Goal: Transaction & Acquisition: Subscribe to service/newsletter

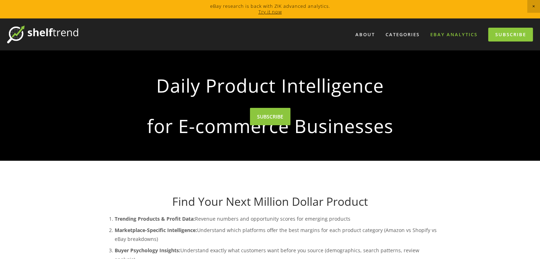
click at [450, 38] on link "eBay Analytics" at bounding box center [454, 35] width 56 height 12
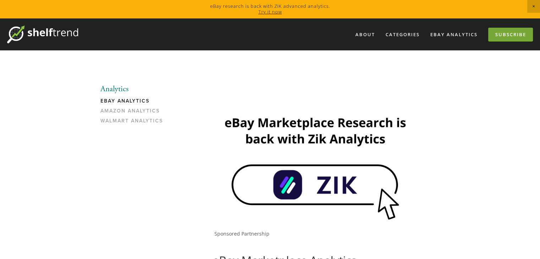
click at [498, 40] on link "Subscribe" at bounding box center [510, 35] width 45 height 14
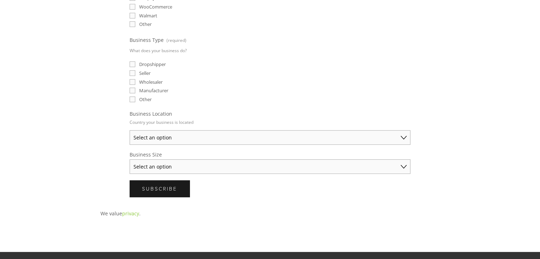
scroll to position [251, 0]
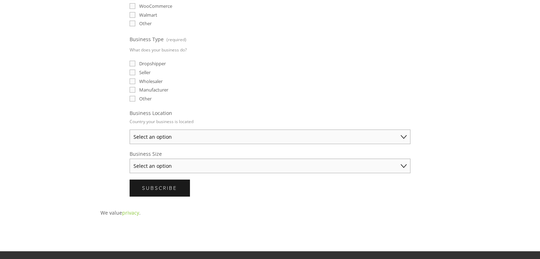
click at [148, 131] on select "Select an option Australia United States United Kingdom China Japan Germany Can…" at bounding box center [270, 137] width 281 height 15
select select "United States"
click at [130, 130] on select "Select an option Australia United States United Kingdom China Japan Germany Can…" at bounding box center [270, 137] width 281 height 15
click at [157, 164] on select "Select an option Solo Merchant (under $50K annual sales) Small Business ($50K -…" at bounding box center [270, 166] width 281 height 15
select select "Solo Merchant (under $50K annual sales)"
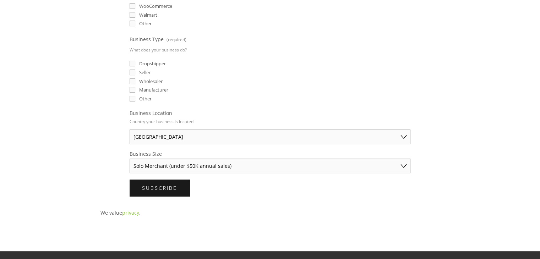
click at [130, 159] on select "Select an option Solo Merchant (under $50K annual sales) Small Business ($50K -…" at bounding box center [270, 166] width 281 height 15
click at [136, 62] on label "Dropshipper" at bounding box center [148, 63] width 36 height 6
click at [135, 62] on input "Dropshipper" at bounding box center [133, 64] width 6 height 6
checkbox input "true"
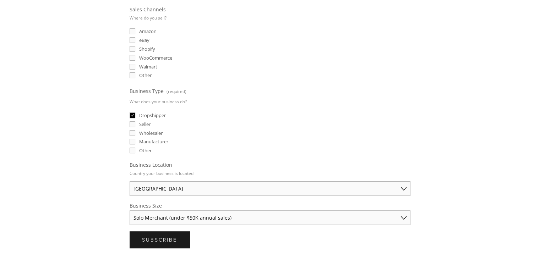
scroll to position [189, 0]
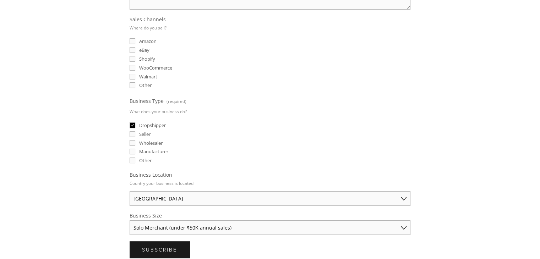
click at [134, 48] on input "eBay" at bounding box center [133, 50] width 6 height 6
checkbox input "true"
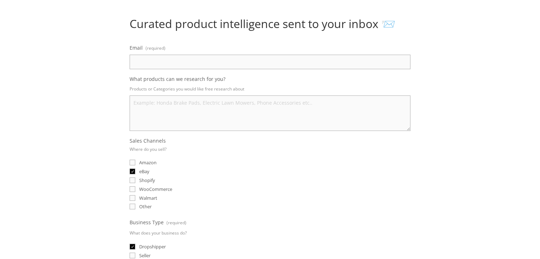
click at [138, 62] on input "Email (required)" at bounding box center [270, 62] width 281 height 15
type input "yusif5203@gmail.com"
click at [141, 103] on textarea "What products can we research for you?" at bounding box center [270, 112] width 281 height 35
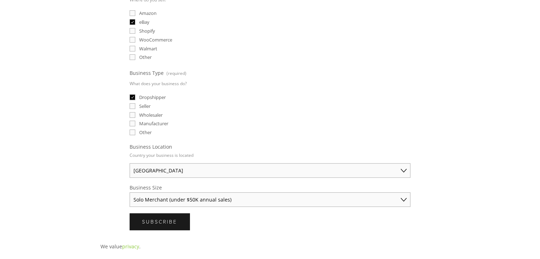
scroll to position [241, 0]
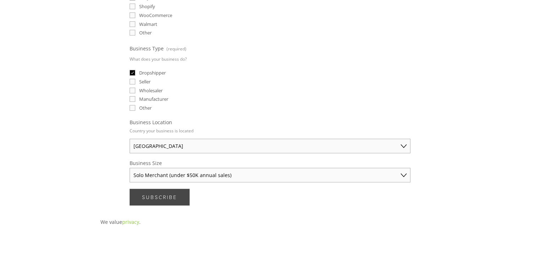
type textarea "everything"
click at [160, 195] on span "Subscribe" at bounding box center [159, 197] width 35 height 7
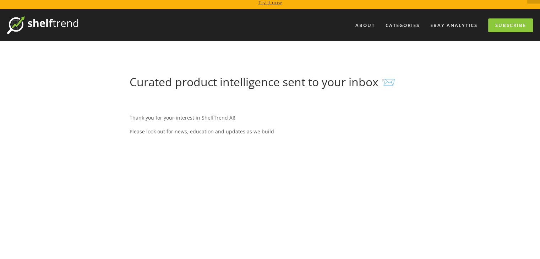
scroll to position [9, 0]
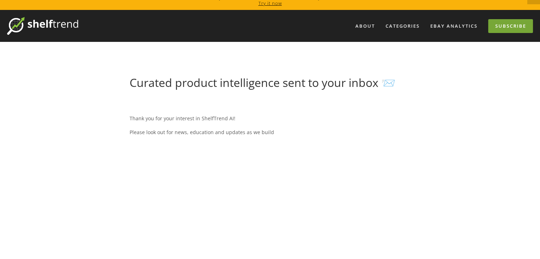
click at [525, 28] on link "Subscribe" at bounding box center [510, 26] width 45 height 14
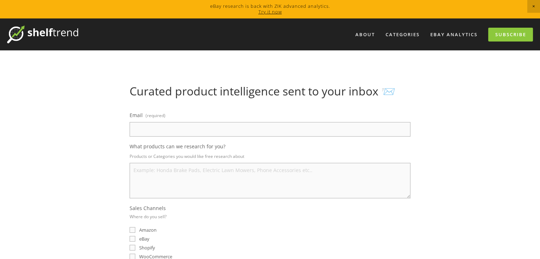
scroll to position [1, 0]
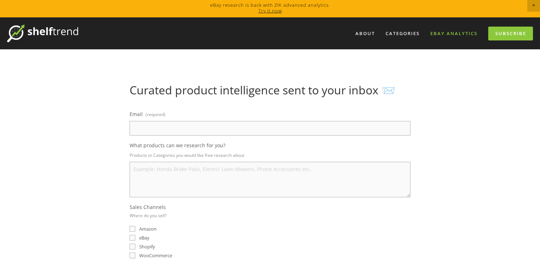
click at [439, 32] on link "eBay Analytics" at bounding box center [454, 34] width 56 height 12
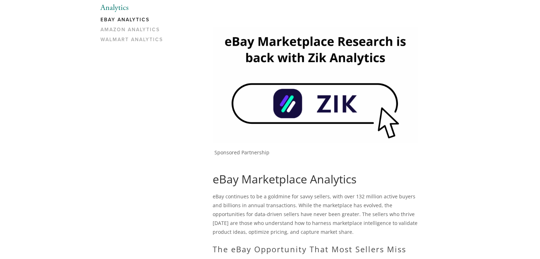
scroll to position [78, 0]
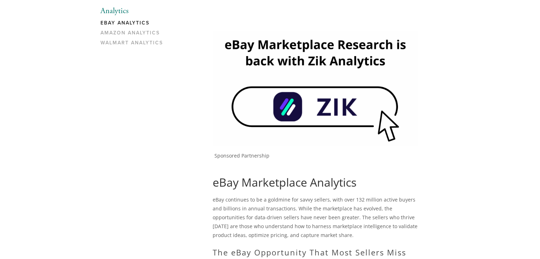
click at [281, 120] on img at bounding box center [315, 88] width 205 height 115
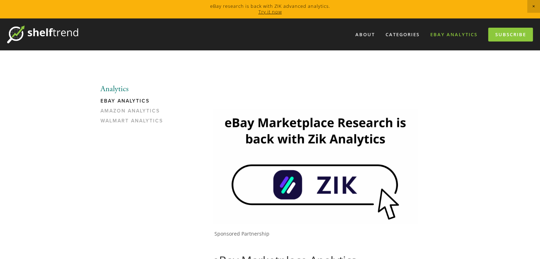
click at [440, 33] on link "eBay Analytics" at bounding box center [454, 35] width 56 height 12
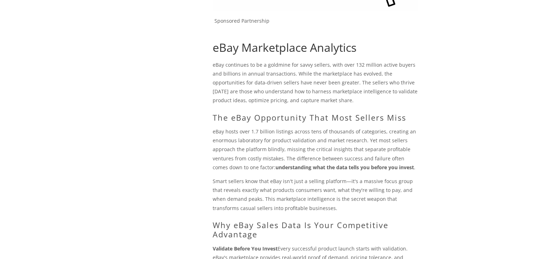
scroll to position [226, 0]
